Goal: Task Accomplishment & Management: Use online tool/utility

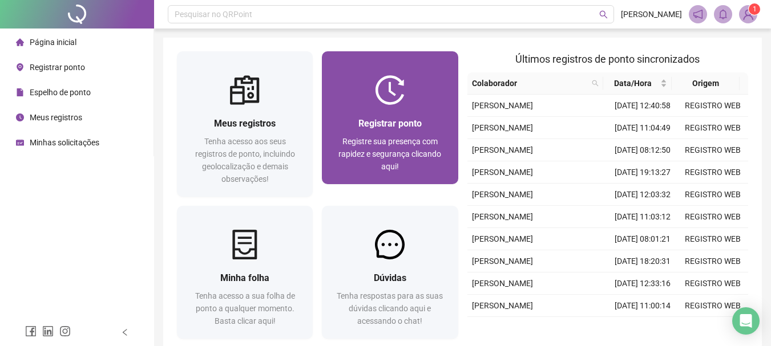
click at [398, 156] on span "Registre sua presença com rapidez e segurança clicando aqui!" at bounding box center [389, 154] width 103 height 34
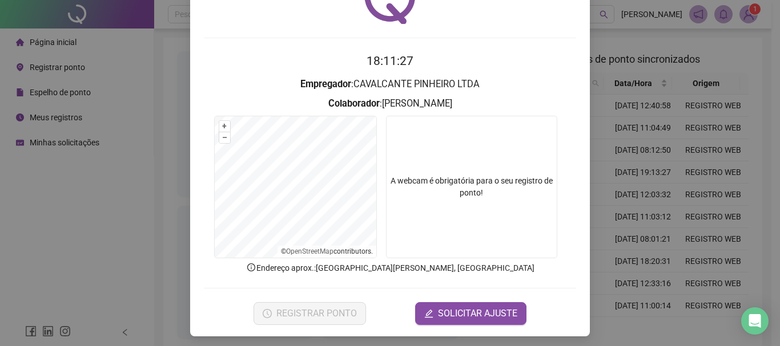
scroll to position [74, 0]
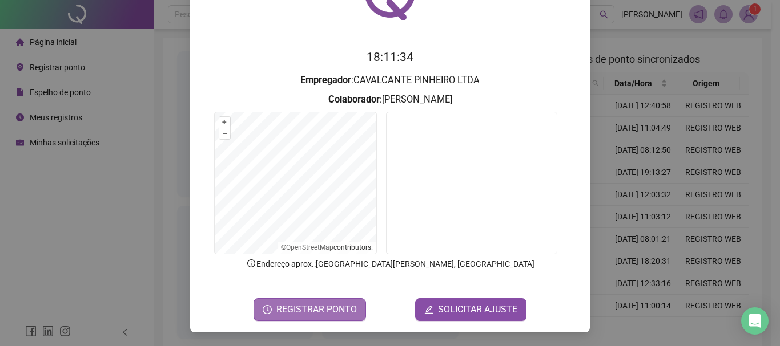
click at [305, 310] on span "REGISTRAR PONTO" at bounding box center [316, 310] width 80 height 14
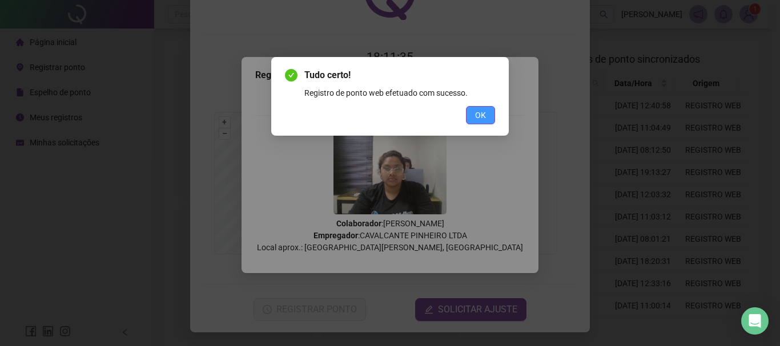
click at [491, 119] on button "OK" at bounding box center [480, 115] width 29 height 18
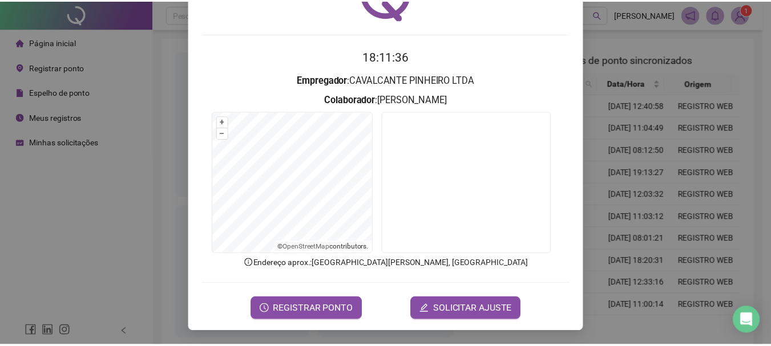
scroll to position [0, 0]
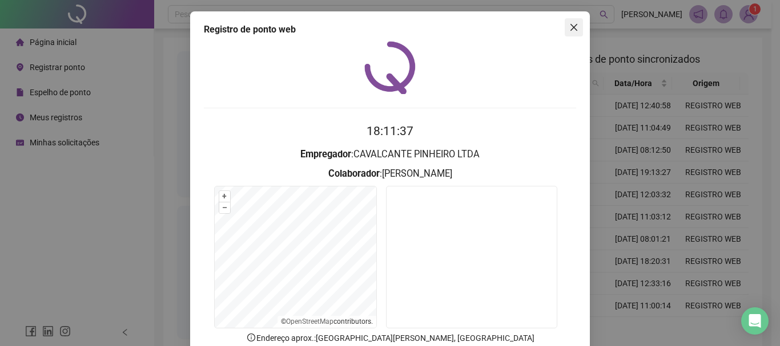
click at [564, 29] on span "Close" at bounding box center [573, 27] width 18 height 9
